Goal: Download file/media: Download file/media

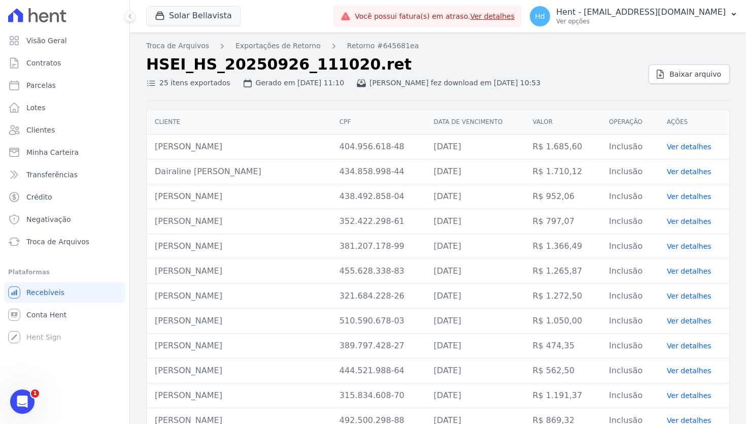
click at [494, 93] on div "HSEI_HS_20250926_111020.ret 25 itens exportados Gerado em [DATE] 11:10 [PERSON_…" at bounding box center [437, 78] width 583 height 46
click at [562, 63] on h2 "HSEI_HS_20250926_111020.ret" at bounding box center [393, 64] width 494 height 18
drag, startPoint x: 422, startPoint y: 83, endPoint x: 477, endPoint y: 82, distance: 54.8
click at [477, 82] on div "[PERSON_NAME] fez download em [DATE] 10:53" at bounding box center [448, 83] width 184 height 11
copy div "fez download em"
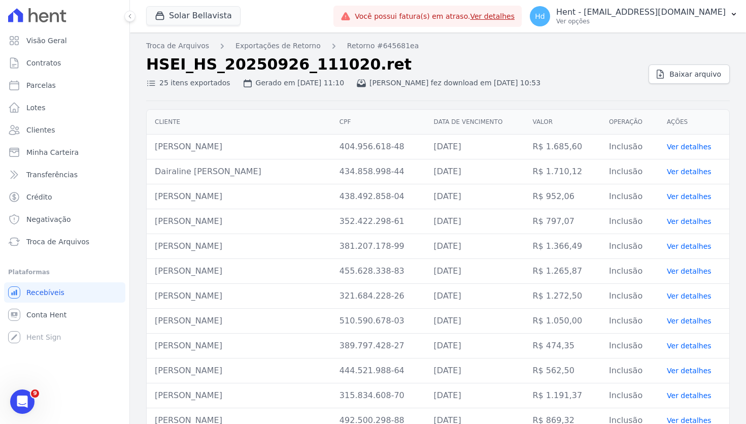
click at [527, 85] on div "[PERSON_NAME] fez download em [DATE] 10:53" at bounding box center [448, 83] width 184 height 11
click at [577, 81] on div "25 itens exportados Gerado em [DATE] 11:10 [PERSON_NAME] fez download em [DATE]…" at bounding box center [393, 81] width 494 height 15
